Goal: Register for event/course

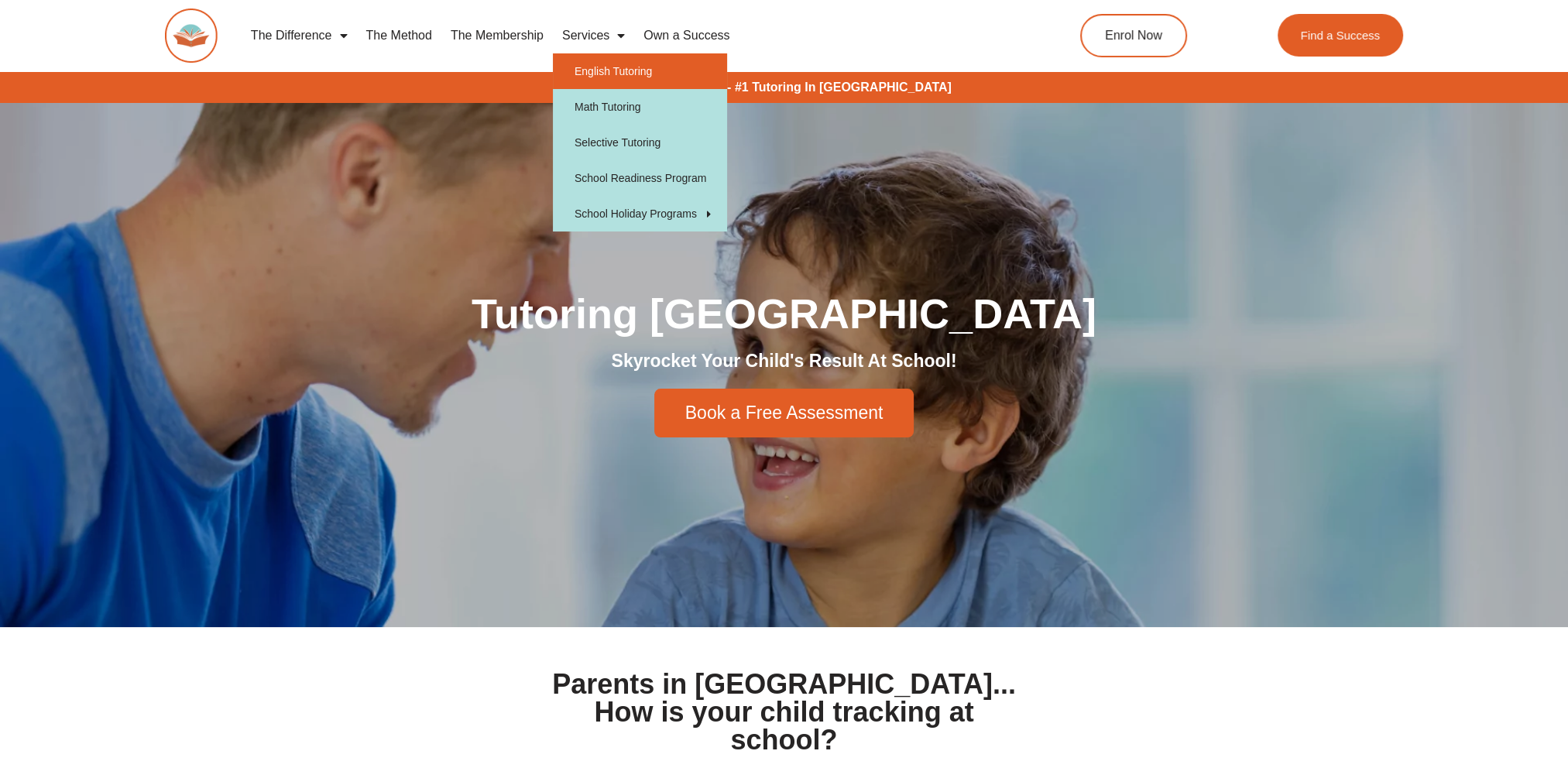
click at [615, 69] on link "English Tutoring" at bounding box center [640, 70] width 174 height 35
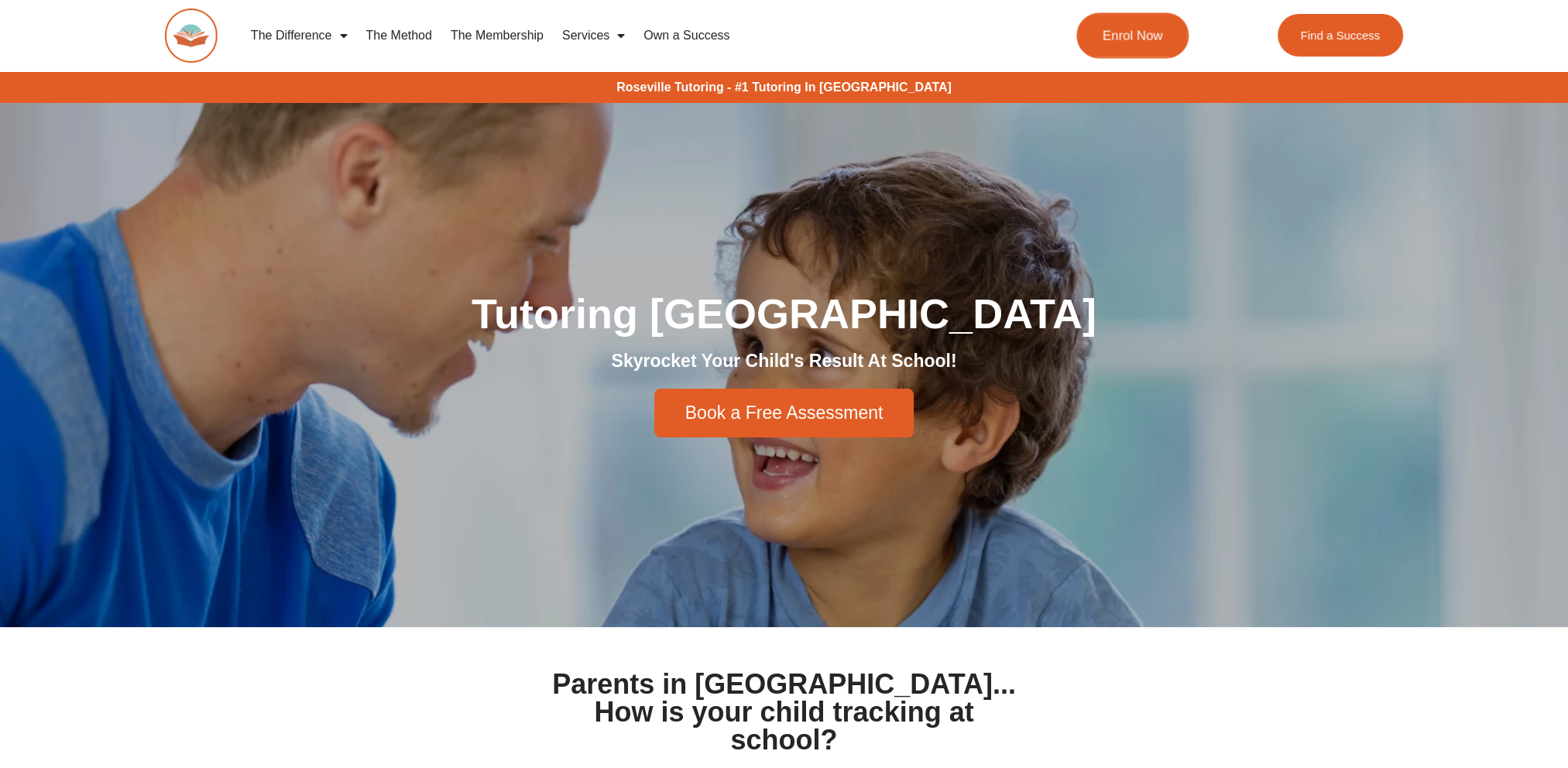
click at [1132, 43] on span "Enrol Now" at bounding box center [1133, 35] width 60 height 13
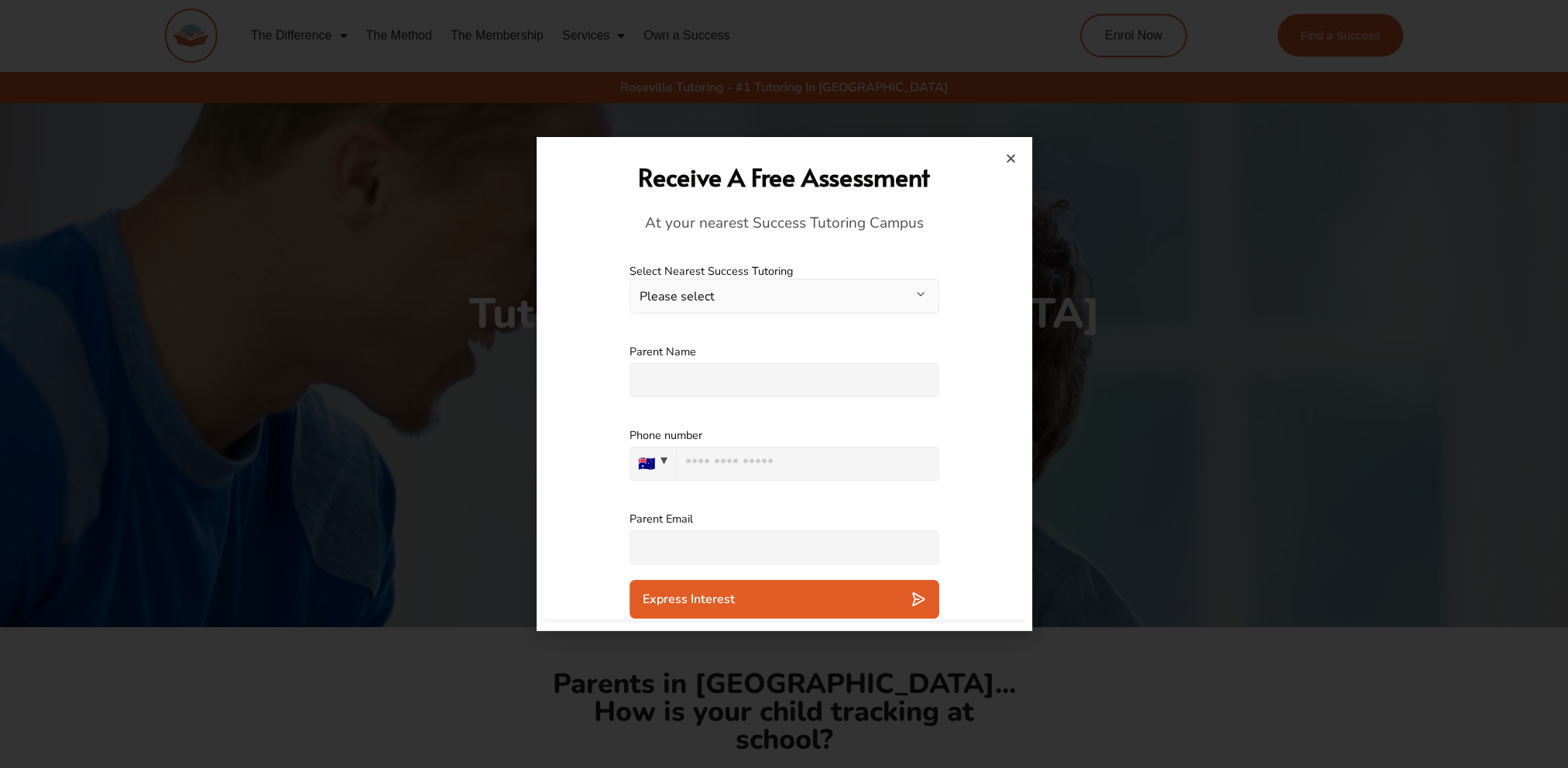
click at [906, 302] on button "Please select" at bounding box center [784, 296] width 310 height 35
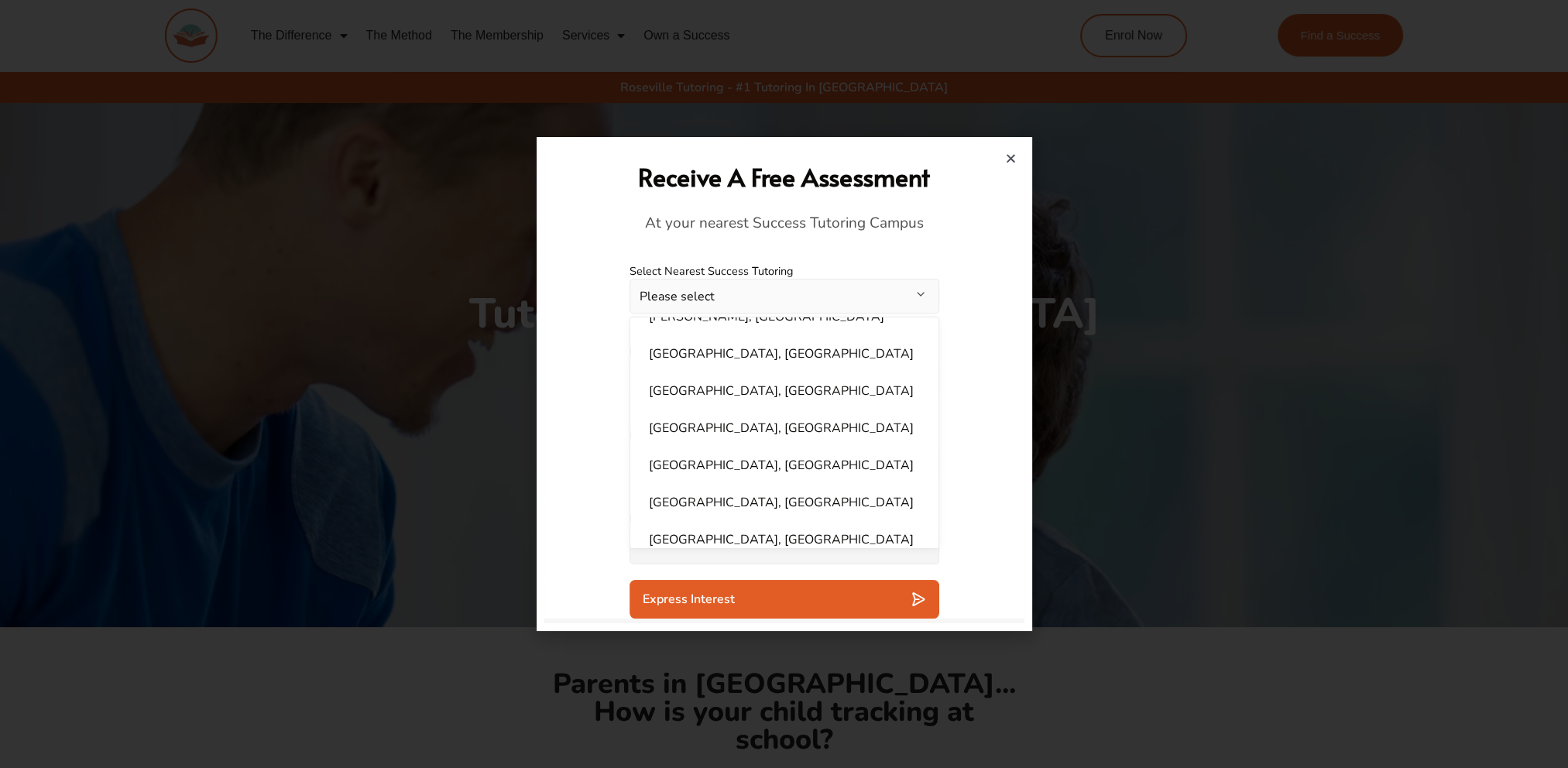
scroll to position [391, 0]
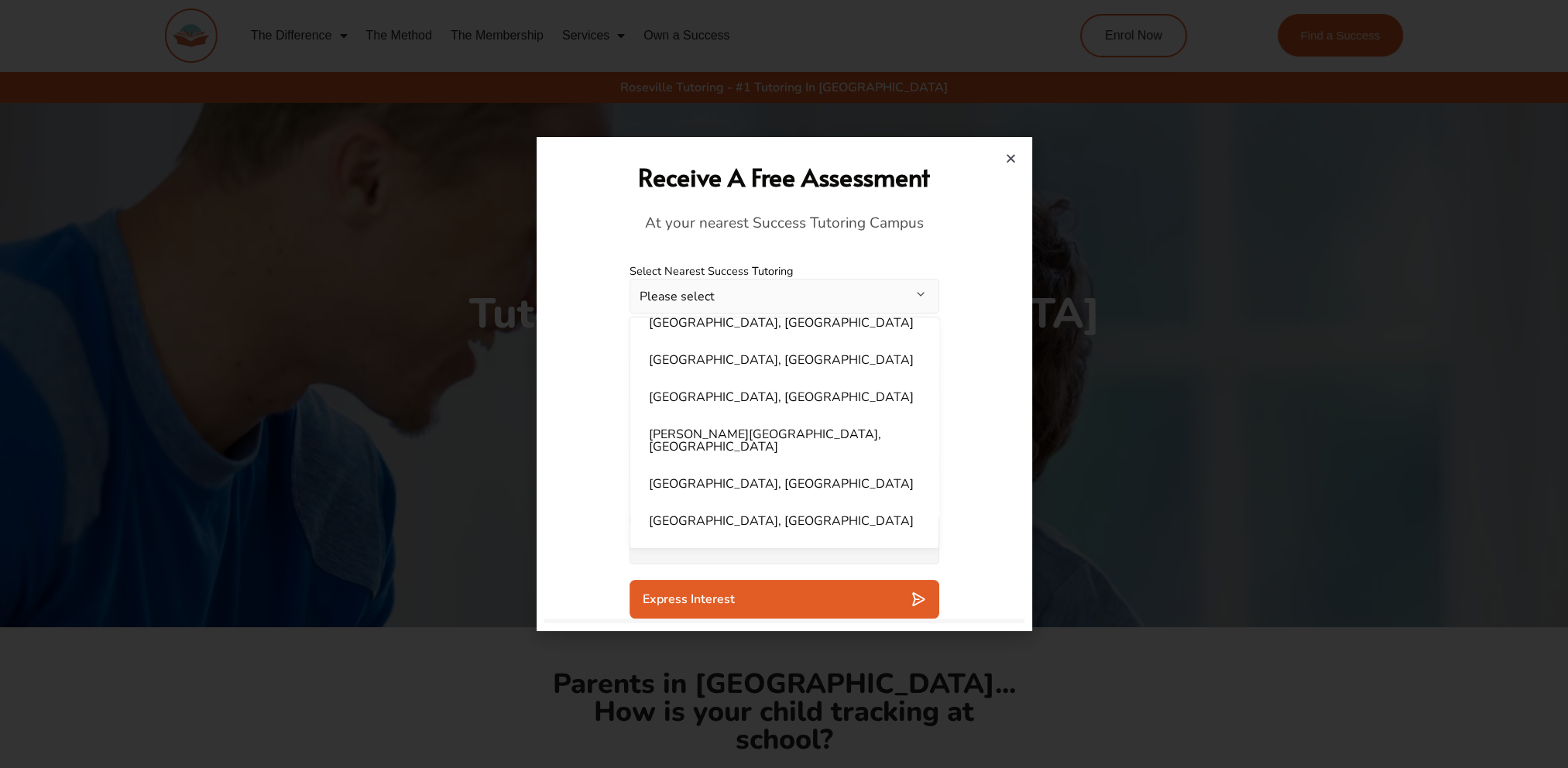
click at [1011, 155] on icon "Close" at bounding box center [1011, 159] width 12 height 12
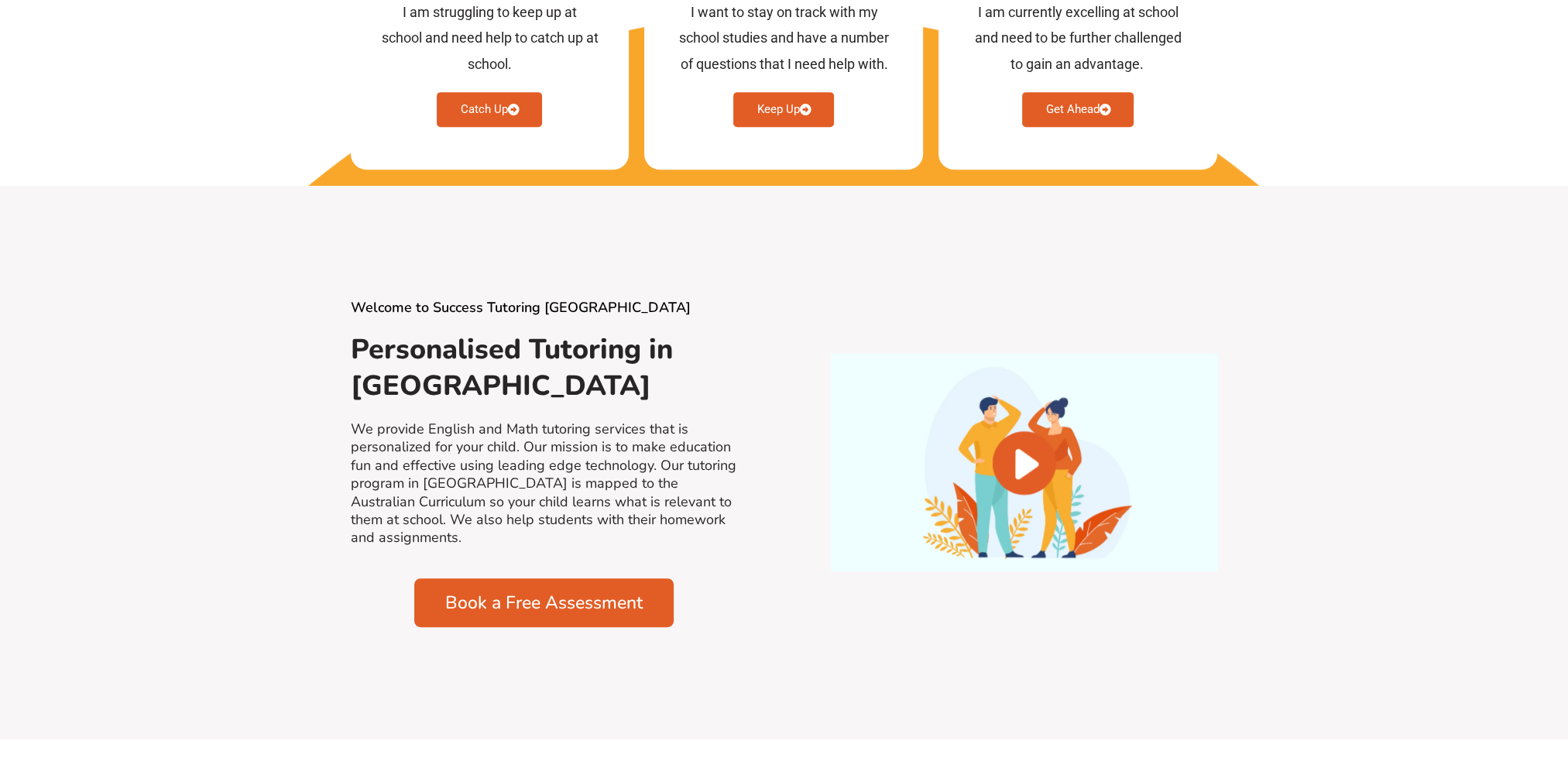
scroll to position [930, 0]
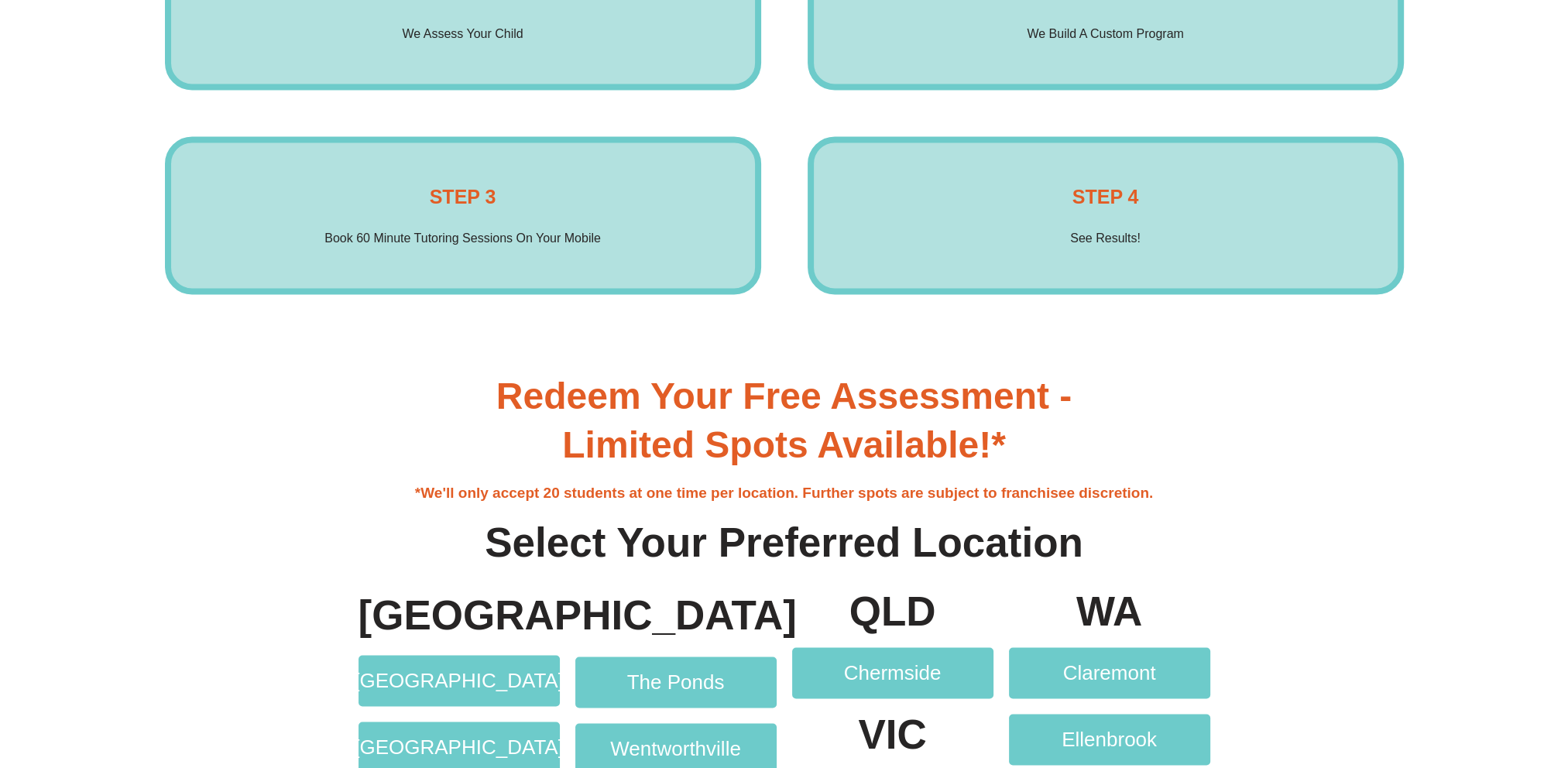
scroll to position [3098, 0]
